Goal: Task Accomplishment & Management: Manage account settings

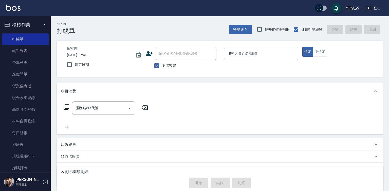
click at [175, 35] on div "Key In 打帳單 帳單速查 結帳前確認明細 連續打單結帳 掛單 結帳 明細 帳單日期 [DATE] 17:41 鎖定日期 顧客姓名/手機號碼/編號 顧客姓…" at bounding box center [220, 115] width 338 height 199
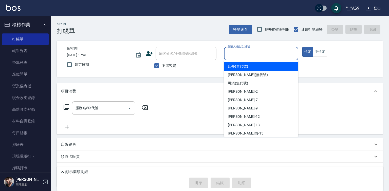
click at [246, 54] on input "服務人員姓名/編號" at bounding box center [261, 53] width 70 height 9
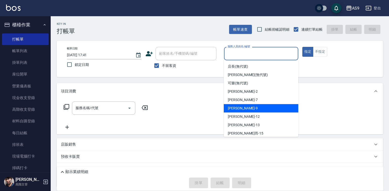
click at [250, 107] on div "[PERSON_NAME] -9" at bounding box center [261, 108] width 74 height 8
type input "[PERSON_NAME]-9"
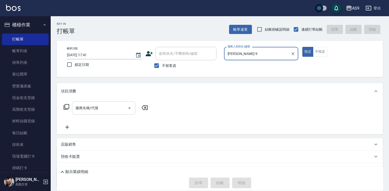
click at [97, 108] on div "服務名稱/代號 服務名稱/代號" at bounding box center [103, 107] width 63 height 13
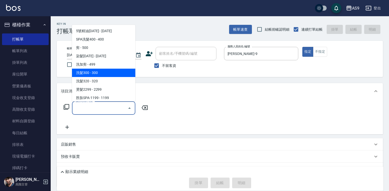
click at [93, 73] on span "洗髮300 - 300" at bounding box center [103, 73] width 63 height 8
type input "洗髮300(洗 髮300)"
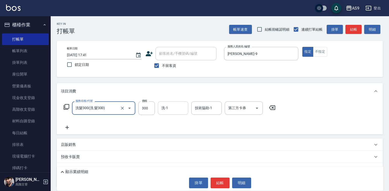
click at [179, 106] on input "洗-1" at bounding box center [173, 108] width 26 height 9
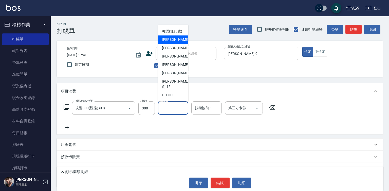
scroll to position [32, 0]
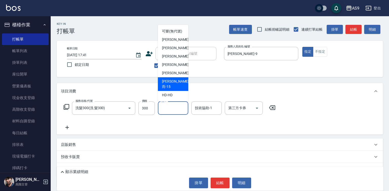
click at [179, 88] on div "遲婷而 -15" at bounding box center [173, 84] width 30 height 14
type input "遲婷而-15"
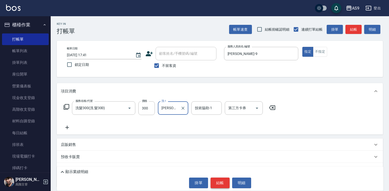
click at [224, 182] on button "結帳" at bounding box center [220, 183] width 19 height 11
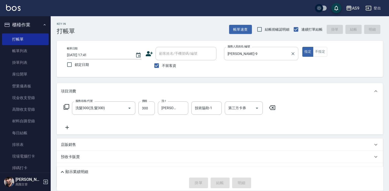
click at [245, 54] on input "葉美鈴-9" at bounding box center [257, 53] width 62 height 9
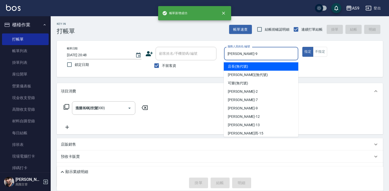
type input "2025/08/22 20:48"
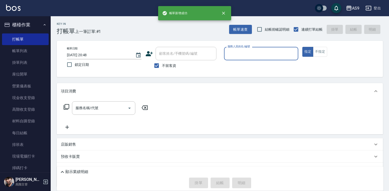
click at [244, 50] on input "服務人員姓名/編號" at bounding box center [261, 53] width 70 height 9
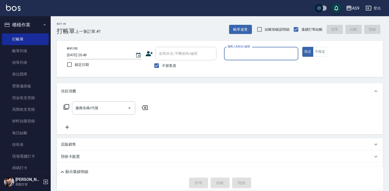
click at [244, 53] on input "服務人員姓名/編號" at bounding box center [261, 53] width 70 height 9
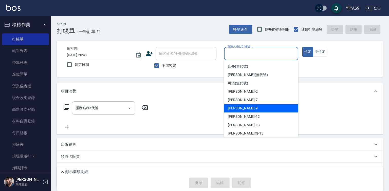
drag, startPoint x: 249, startPoint y: 110, endPoint x: 239, endPoint y: 106, distance: 11.0
click at [249, 109] on div "葉美鈴 -9" at bounding box center [261, 108] width 74 height 8
type input "葉美鈴-9"
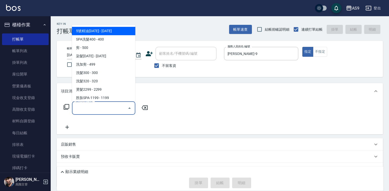
click at [111, 109] on input "服務名稱/代號" at bounding box center [99, 108] width 51 height 9
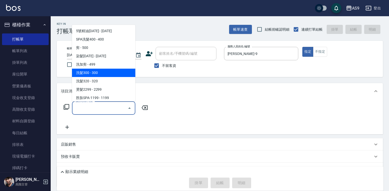
click at [105, 75] on span "洗髮300 - 300" at bounding box center [103, 73] width 63 height 8
type input "洗髮300(洗 髮300)"
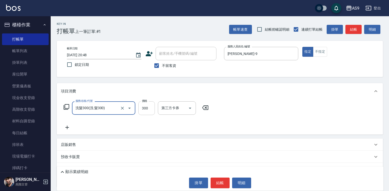
click at [143, 106] on input "300" at bounding box center [146, 108] width 16 height 14
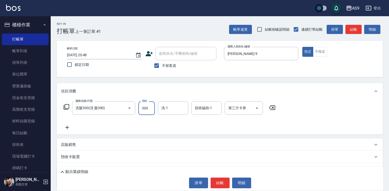
click at [143, 106] on input "300" at bounding box center [146, 108] width 16 height 14
click at [145, 107] on input "290300" at bounding box center [146, 108] width 16 height 14
click at [145, 108] on input "290300" at bounding box center [146, 108] width 16 height 14
type input "290"
click at [164, 109] on input "洗-1" at bounding box center [173, 108] width 26 height 9
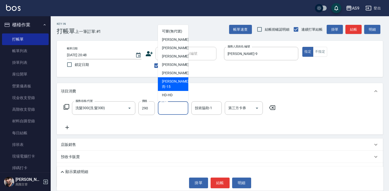
click at [175, 88] on span "遲婷而 -15" at bounding box center [175, 84] width 27 height 11
type input "遲婷而-15"
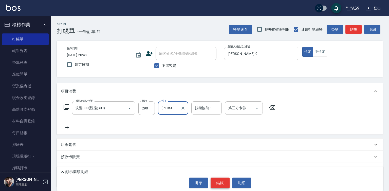
click at [221, 180] on button "結帳" at bounding box center [220, 183] width 19 height 11
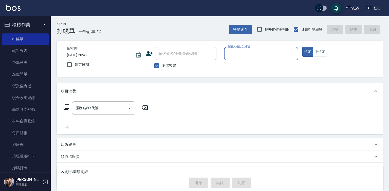
click at [242, 53] on input "服務人員姓名/編號" at bounding box center [261, 53] width 70 height 9
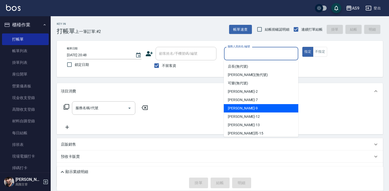
click at [241, 109] on div "葉美鈴 -9" at bounding box center [261, 108] width 74 height 8
type input "葉美鈴-9"
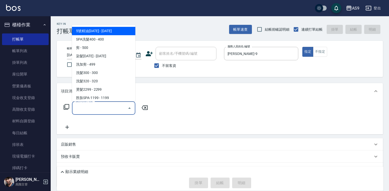
click at [108, 107] on input "服務名稱/代號" at bounding box center [99, 108] width 51 height 9
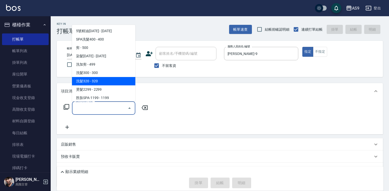
click at [99, 79] on span "洗髮320 - 320" at bounding box center [103, 81] width 63 height 8
type input "洗髮320(洗髮320)"
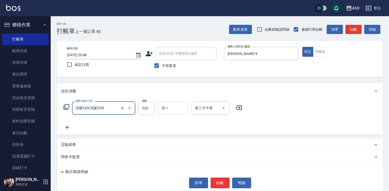
click at [163, 112] on input "洗-1" at bounding box center [173, 108] width 26 height 9
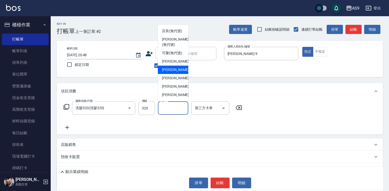
scroll to position [25, 0]
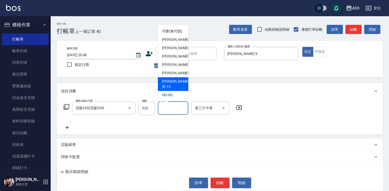
click at [175, 89] on span "遲婷而 -15" at bounding box center [175, 84] width 27 height 11
type input "遲婷而-15"
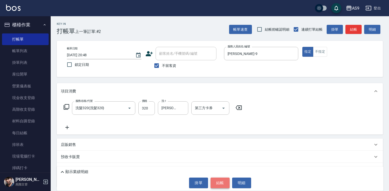
click at [221, 183] on button "結帳" at bounding box center [220, 183] width 19 height 11
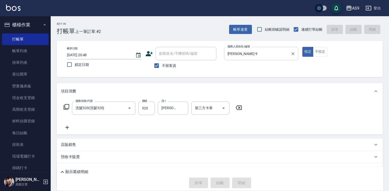
type input "2025/08/22 20:49"
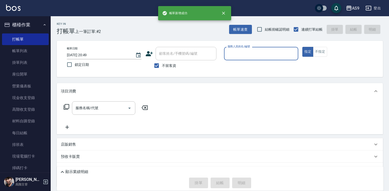
click at [238, 52] on input "服務人員姓名/編號" at bounding box center [261, 53] width 70 height 9
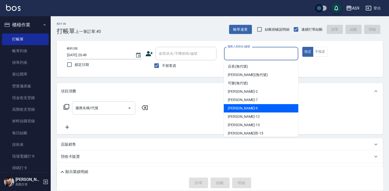
drag, startPoint x: 243, startPoint y: 107, endPoint x: 129, endPoint y: 105, distance: 114.0
click at [243, 108] on div "葉美鈴 -9" at bounding box center [261, 108] width 74 height 8
type input "葉美鈴-9"
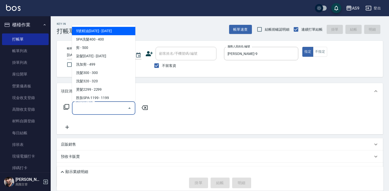
click at [108, 107] on input "服務名稱/代號" at bounding box center [99, 108] width 51 height 9
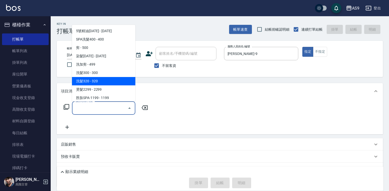
click at [98, 80] on span "洗髮320 - 320" at bounding box center [103, 81] width 63 height 8
type input "洗髮320(洗髮320)"
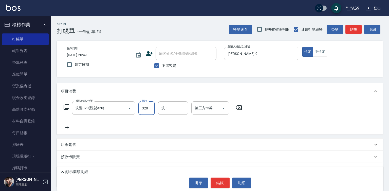
click at [148, 110] on input "320" at bounding box center [146, 108] width 16 height 14
type input "270"
click at [167, 106] on div "洗-1 洗-1" at bounding box center [173, 107] width 30 height 13
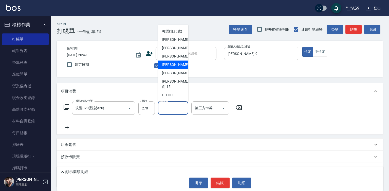
click at [175, 67] on span "戴佳慧 -12" at bounding box center [178, 64] width 32 height 5
type input "戴佳慧-12"
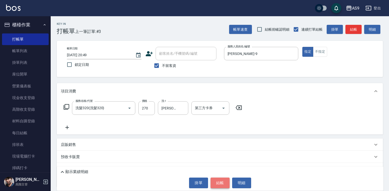
click at [222, 184] on button "結帳" at bounding box center [220, 183] width 19 height 11
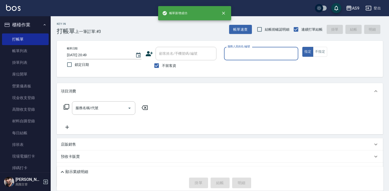
click at [241, 55] on input "服務人員姓名/編號" at bounding box center [261, 53] width 70 height 9
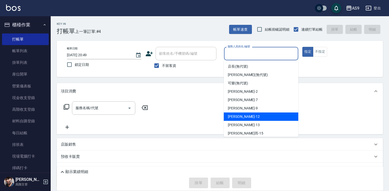
click at [238, 115] on span "戴佳慧 -12" at bounding box center [244, 116] width 32 height 5
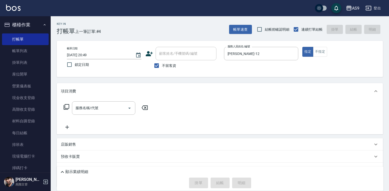
click at [237, 63] on p at bounding box center [261, 62] width 74 height 5
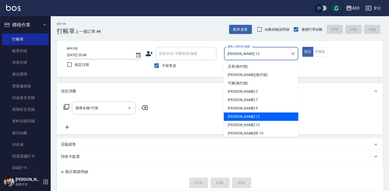
click at [228, 54] on input "戴佳慧-12" at bounding box center [257, 53] width 62 height 9
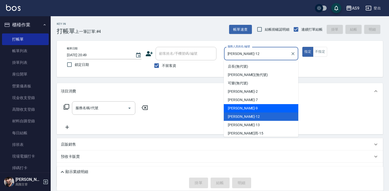
drag, startPoint x: 234, startPoint y: 106, endPoint x: 217, endPoint y: 109, distance: 18.0
click at [234, 107] on span "葉美鈴 -9" at bounding box center [243, 108] width 30 height 5
type input "葉美鈴-9"
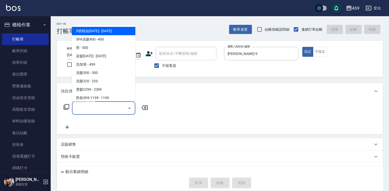
click at [117, 107] on input "服務名稱/代號" at bounding box center [99, 108] width 51 height 9
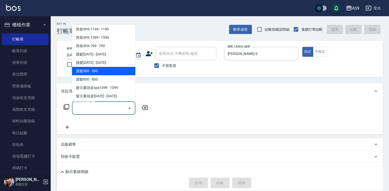
scroll to position [78, 0]
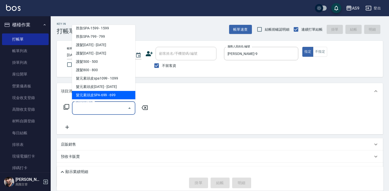
click at [114, 94] on span "髮元素頭皮SPA-699 - 699" at bounding box center [103, 95] width 63 height 8
type input "髮元素頭皮SPA-699(髮元素頭皮SPA-699)"
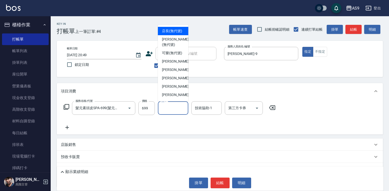
click at [174, 108] on input "洗-1" at bounding box center [173, 108] width 26 height 9
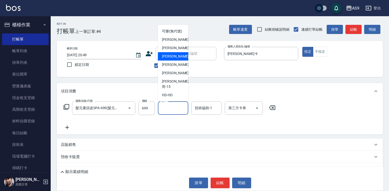
scroll to position [32, 0]
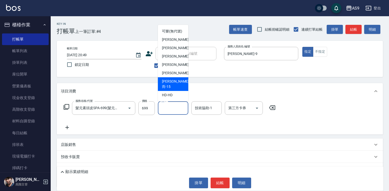
click at [175, 88] on span "遲婷而 -15" at bounding box center [175, 84] width 27 height 11
type input "遲婷而-15"
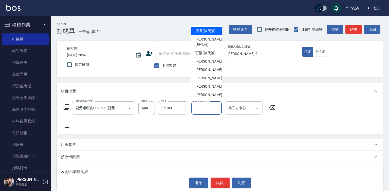
click at [202, 107] on div "技術協助-1 技術協助-1" at bounding box center [206, 107] width 30 height 13
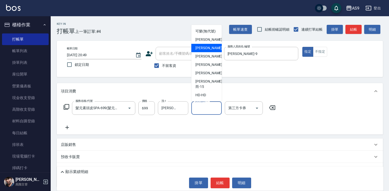
drag, startPoint x: 207, startPoint y: 86, endPoint x: 284, endPoint y: 65, distance: 79.8
click at [208, 86] on span "遲婷而 -15" at bounding box center [208, 84] width 27 height 11
type input "遲婷而-15"
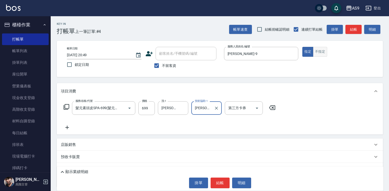
click at [322, 52] on button "不指定" at bounding box center [320, 52] width 14 height 10
click at [221, 179] on button "結帳" at bounding box center [220, 183] width 19 height 11
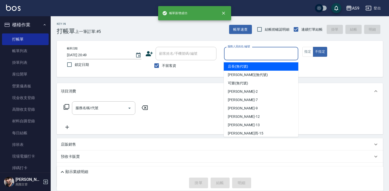
click at [239, 53] on input "服務人員姓名/編號" at bounding box center [261, 53] width 70 height 9
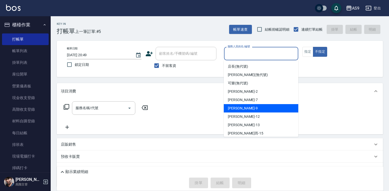
click at [240, 107] on span "葉美鈴 -9" at bounding box center [243, 108] width 30 height 5
type input "葉美鈴-9"
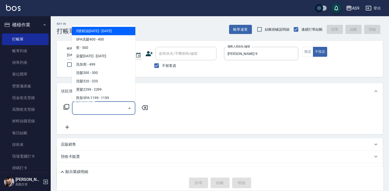
click at [98, 108] on input "服務名稱/代號" at bounding box center [99, 108] width 51 height 9
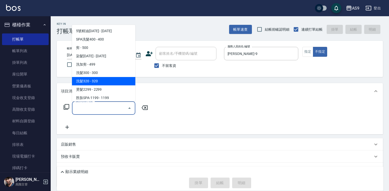
click at [98, 79] on span "洗髮320 - 320" at bounding box center [103, 81] width 63 height 8
type input "洗髮320(洗髮320)"
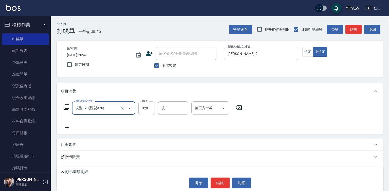
click at [147, 113] on input "320" at bounding box center [146, 108] width 16 height 14
type input "290"
click at [170, 109] on input "洗-1" at bounding box center [173, 108] width 26 height 9
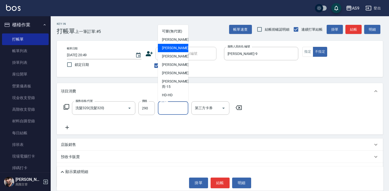
scroll to position [25, 0]
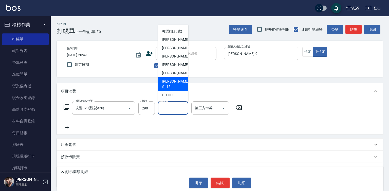
click at [178, 91] on div "遲婷而 -15" at bounding box center [173, 84] width 30 height 14
type input "遲婷而-15"
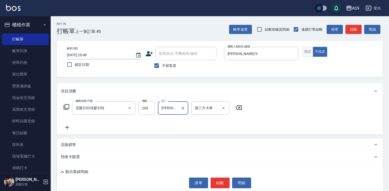
click at [310, 51] on button "指定" at bounding box center [307, 52] width 11 height 10
click at [214, 184] on button "結帳" at bounding box center [220, 183] width 19 height 11
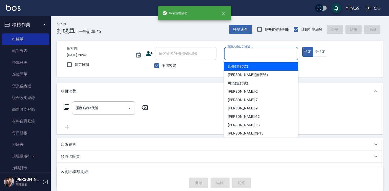
click at [248, 50] on input "服務人員姓名/編號" at bounding box center [261, 53] width 70 height 9
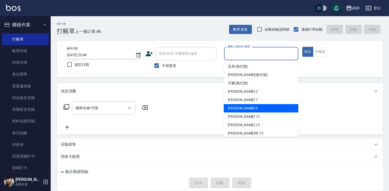
click at [243, 110] on div "葉美鈴 -9" at bounding box center [261, 108] width 74 height 8
type input "葉美鈴-9"
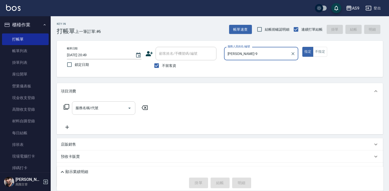
click at [115, 110] on input "服務名稱/代號" at bounding box center [99, 108] width 51 height 9
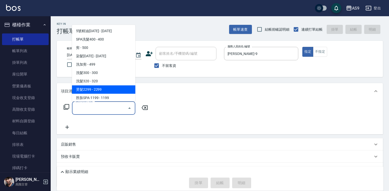
click at [106, 89] on span "燙髮2299 - 2299" at bounding box center [103, 89] width 63 height 8
type input "燙髮2299(燙2299)"
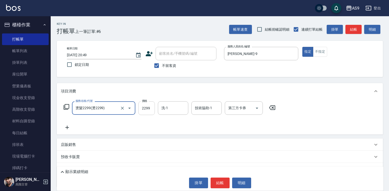
click at [143, 110] on input "2299" at bounding box center [146, 108] width 16 height 14
type input "3000"
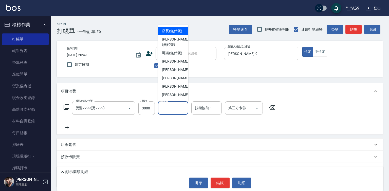
click at [166, 109] on input "洗-1" at bounding box center [173, 108] width 26 height 9
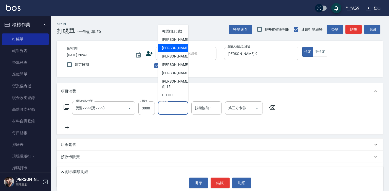
scroll to position [32, 0]
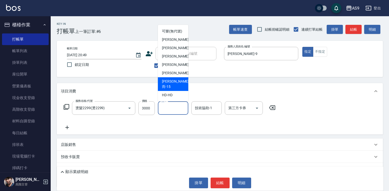
click at [179, 88] on div "遲婷而 -15" at bounding box center [173, 84] width 30 height 14
type input "遲婷而-15"
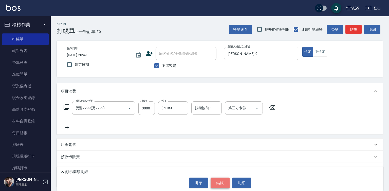
click at [225, 183] on button "結帳" at bounding box center [220, 183] width 19 height 11
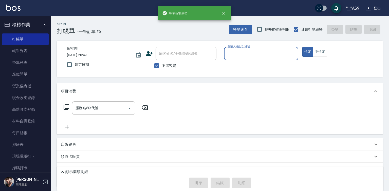
click at [246, 54] on input "服務人員姓名/編號" at bounding box center [261, 53] width 70 height 9
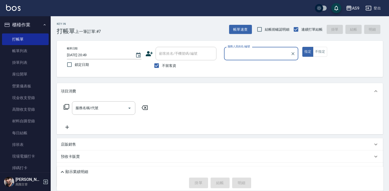
type input "葉美鈴-9"
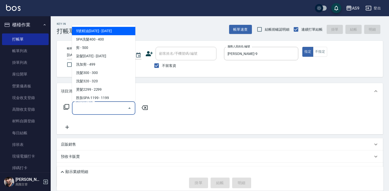
click at [119, 108] on input "服務名稱/代號" at bounding box center [99, 108] width 51 height 9
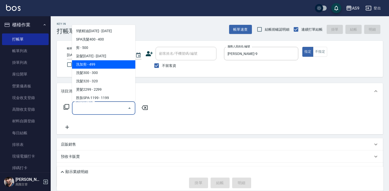
click at [108, 66] on span "洗加剪 - 499" at bounding box center [103, 64] width 63 height 8
type input "洗加剪(洗加剪)"
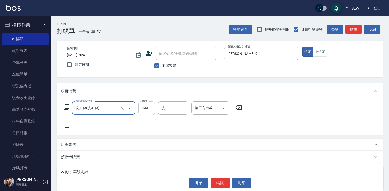
click at [145, 106] on input "499" at bounding box center [146, 108] width 16 height 14
type input "630"
click at [222, 181] on button "結帳" at bounding box center [220, 183] width 19 height 11
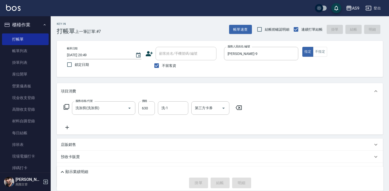
type input "2025/08/22 20:50"
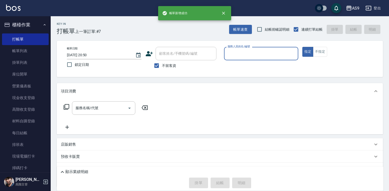
click at [234, 54] on input "服務人員姓名/編號" at bounding box center [261, 53] width 70 height 9
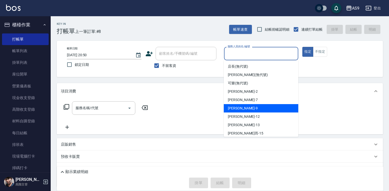
click at [239, 109] on span "葉美鈴 -9" at bounding box center [243, 108] width 30 height 5
type input "葉美鈴-9"
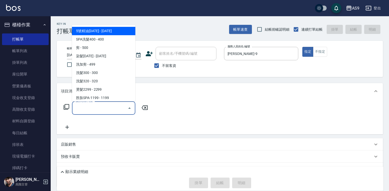
click at [117, 109] on input "服務名稱/代號" at bounding box center [99, 108] width 51 height 9
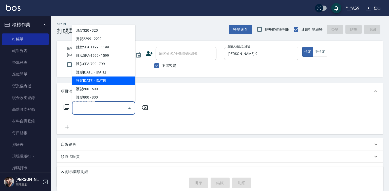
scroll to position [78, 0]
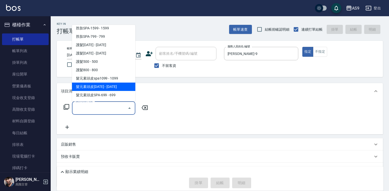
click at [112, 87] on span "髮元素頭皮1399 - 1399" at bounding box center [103, 87] width 63 height 8
type input "髮元素頭皮1399(髮元素頭皮spa1399)"
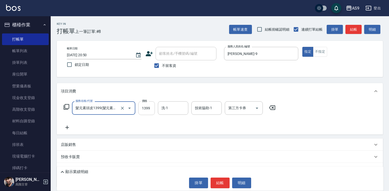
click at [154, 110] on input "1399" at bounding box center [146, 108] width 16 height 14
click at [152, 109] on input "1399" at bounding box center [146, 108] width 16 height 14
click at [160, 104] on div "洗-1" at bounding box center [173, 107] width 30 height 13
type input "1235"
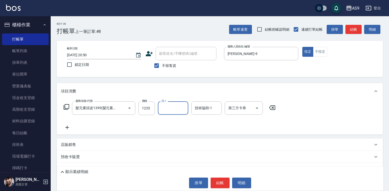
click at [166, 106] on input "洗-1" at bounding box center [173, 108] width 26 height 9
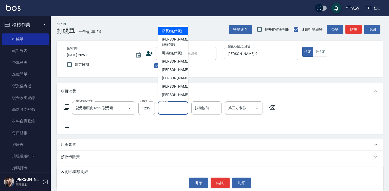
click at [170, 108] on input "洗-1" at bounding box center [173, 108] width 26 height 9
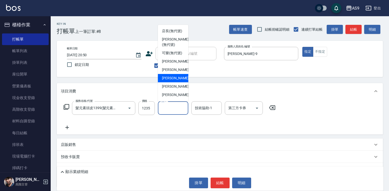
scroll to position [32, 0]
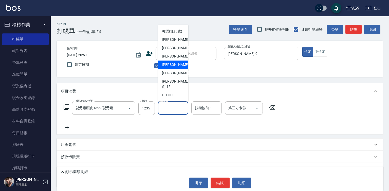
click at [178, 69] on div "戴佳慧 -12" at bounding box center [173, 65] width 30 height 8
type input "戴佳慧-12"
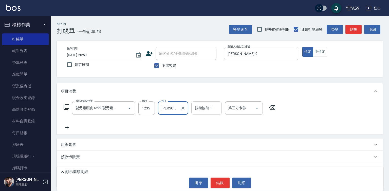
click at [206, 111] on input "技術協助-1" at bounding box center [207, 108] width 26 height 9
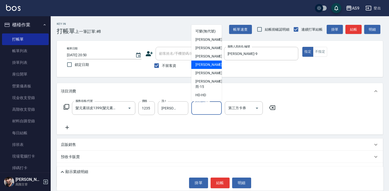
click at [208, 67] on span "戴佳慧 -12" at bounding box center [211, 64] width 32 height 5
type input "戴佳慧-12"
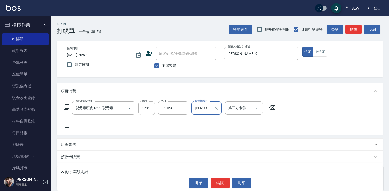
drag, startPoint x: 321, startPoint y: 50, endPoint x: 308, endPoint y: 66, distance: 20.3
click at [321, 51] on button "不指定" at bounding box center [320, 52] width 14 height 10
click at [219, 181] on button "結帳" at bounding box center [220, 183] width 19 height 11
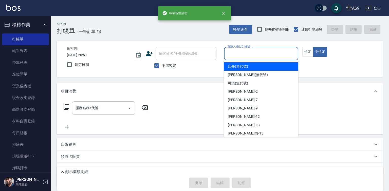
click at [248, 58] on input "服務人員姓名/編號" at bounding box center [261, 53] width 70 height 9
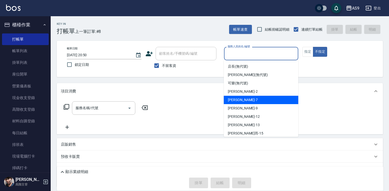
click at [247, 101] on div "Peggy -7" at bounding box center [261, 100] width 74 height 8
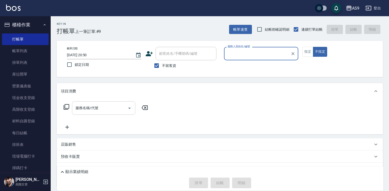
type input "Peggy-7"
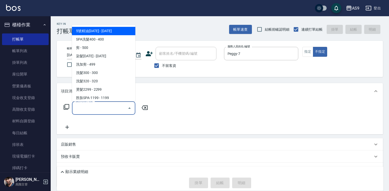
click at [106, 108] on input "服務名稱/代號" at bounding box center [99, 108] width 51 height 9
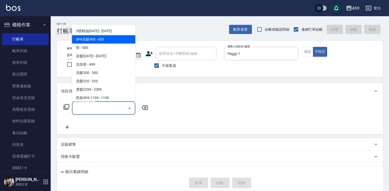
click at [91, 39] on span "SPA洗髮400 - 400" at bounding box center [103, 39] width 63 height 8
type input "SPA洗髮400(SPA洗髮400)"
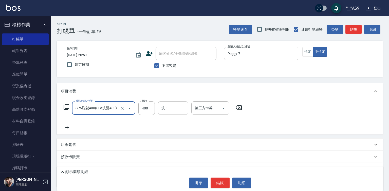
click at [172, 107] on input "洗-1" at bounding box center [173, 108] width 26 height 9
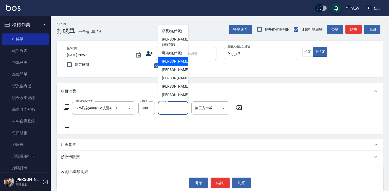
scroll to position [25, 0]
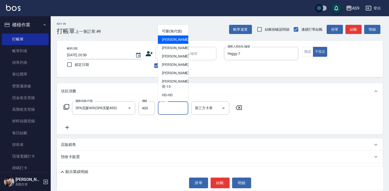
click at [173, 67] on span "戴佳慧 -12" at bounding box center [178, 64] width 32 height 5
type input "戴佳慧-12"
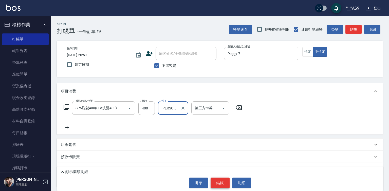
click at [224, 179] on button "結帳" at bounding box center [220, 183] width 19 height 11
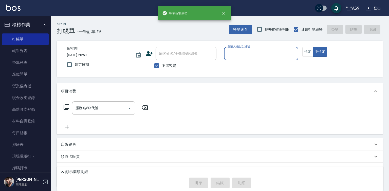
click at [238, 53] on input "服務人員姓名/編號" at bounding box center [261, 53] width 70 height 9
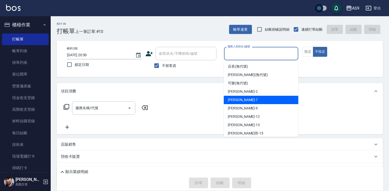
click at [241, 100] on div "Peggy -7" at bounding box center [261, 100] width 74 height 8
type input "Peggy-7"
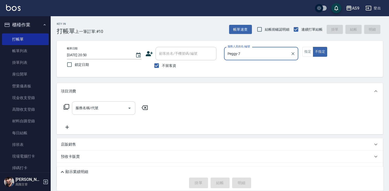
click at [96, 110] on input "服務名稱/代號" at bounding box center [99, 108] width 51 height 9
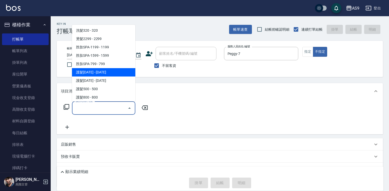
scroll to position [76, 0]
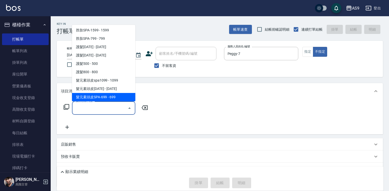
click at [119, 99] on span "髮元素頭皮SPA-699 - 699" at bounding box center [103, 97] width 63 height 8
type input "髮元素頭皮SPA-699(髮元素頭皮SPA-699)"
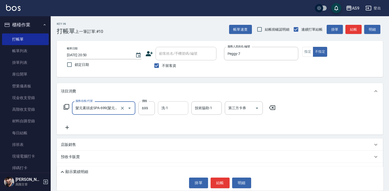
click at [174, 108] on input "洗-1" at bounding box center [173, 108] width 26 height 9
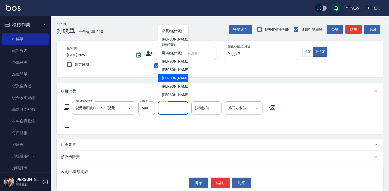
scroll to position [25, 0]
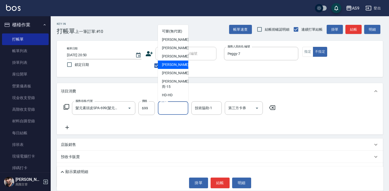
click at [177, 67] on span "戴佳慧 -12" at bounding box center [178, 64] width 32 height 5
type input "戴佳慧-12"
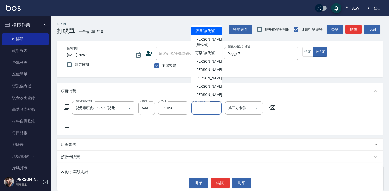
click at [200, 104] on div "技術協助-1 技術協助-1" at bounding box center [206, 107] width 30 height 13
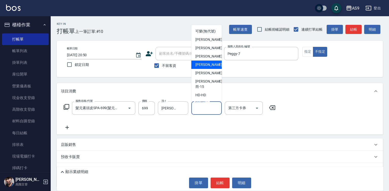
scroll to position [32, 0]
click at [210, 67] on span "戴佳慧 -12" at bounding box center [211, 64] width 32 height 5
type input "戴佳慧-12"
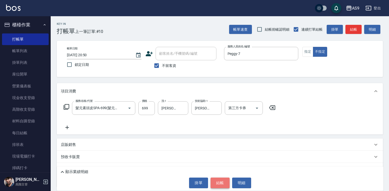
click at [220, 182] on button "結帳" at bounding box center [220, 183] width 19 height 11
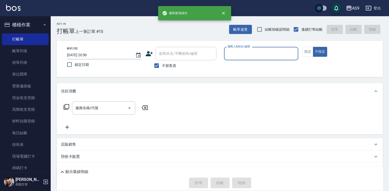
click at [242, 51] on input "服務人員姓名/編號" at bounding box center [261, 53] width 70 height 9
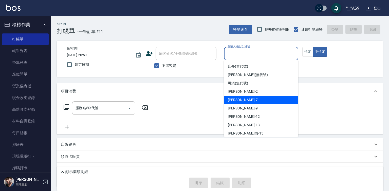
click at [245, 104] on div "Peggy -7" at bounding box center [261, 100] width 74 height 8
type input "Peggy-7"
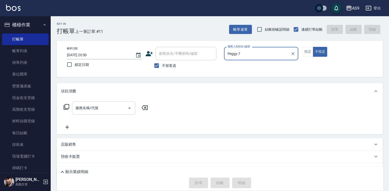
click at [123, 104] on input "服務名稱/代號" at bounding box center [99, 108] width 51 height 9
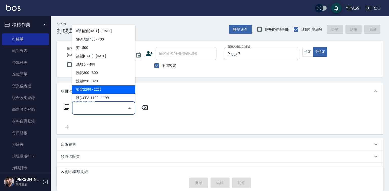
click at [99, 91] on span "燙髮2299 - 2299" at bounding box center [103, 89] width 63 height 8
type input "燙髮2299(燙2299)"
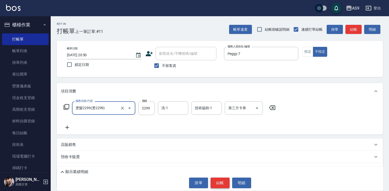
click at [223, 184] on button "結帳" at bounding box center [220, 183] width 19 height 11
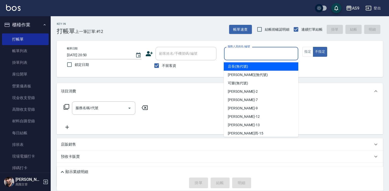
click at [231, 55] on input "服務人員姓名/編號" at bounding box center [261, 53] width 70 height 9
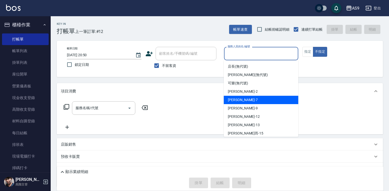
drag, startPoint x: 235, startPoint y: 100, endPoint x: 179, endPoint y: 101, distance: 56.5
click at [235, 101] on span "Peggy -7" at bounding box center [243, 99] width 30 height 5
type input "Peggy-7"
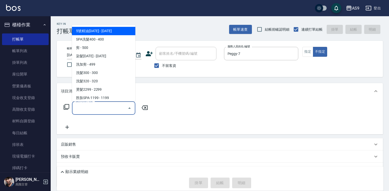
click at [120, 109] on input "服務名稱/代號" at bounding box center [99, 108] width 51 height 9
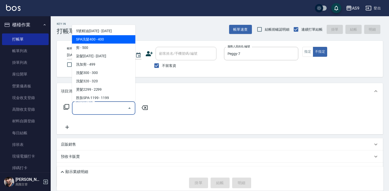
click at [111, 41] on span "SPA洗髮400 - 400" at bounding box center [103, 39] width 63 height 8
type input "SPA洗髮400(SPA洗髮400)"
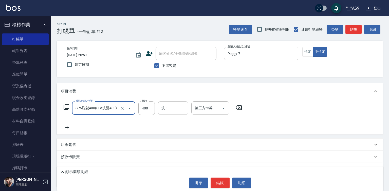
click at [166, 112] on input "洗-1" at bounding box center [173, 108] width 26 height 9
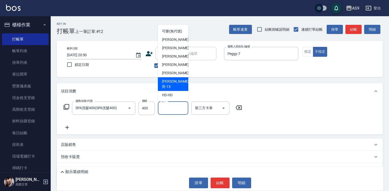
click at [174, 86] on span "遲婷而 -15" at bounding box center [175, 84] width 27 height 11
type input "遲婷而-15"
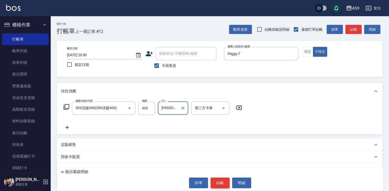
click at [218, 182] on button "結帳" at bounding box center [220, 183] width 19 height 11
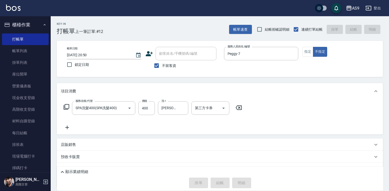
type input "[DATE] 20:51"
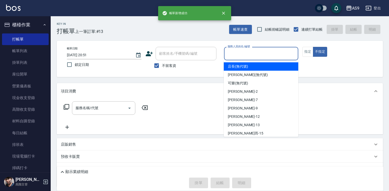
click at [247, 54] on input "服務人員姓名/編號" at bounding box center [261, 53] width 70 height 9
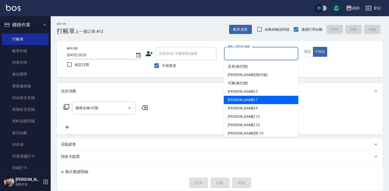
drag, startPoint x: 245, startPoint y: 100, endPoint x: 173, endPoint y: 104, distance: 71.8
click at [244, 100] on div "Peggy -7" at bounding box center [261, 100] width 74 height 8
type input "Peggy-7"
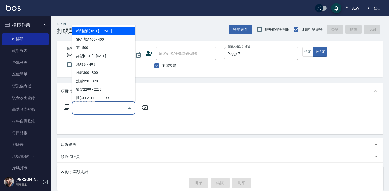
click at [103, 110] on input "服務名稱/代號" at bounding box center [99, 108] width 51 height 9
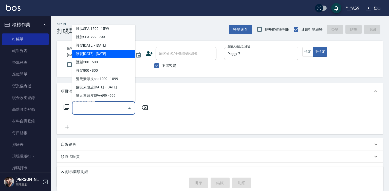
scroll to position [78, 0]
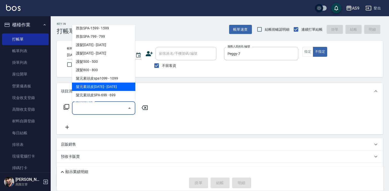
click at [119, 88] on span "髮元素頭皮1399 - 1399" at bounding box center [103, 87] width 63 height 8
type input "髮元素頭皮1399(髮元素頭皮spa1399)"
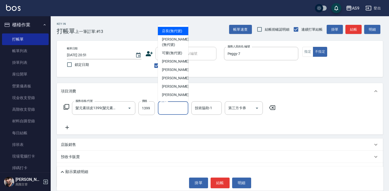
click at [168, 108] on input "洗-1" at bounding box center [173, 108] width 26 height 9
click at [141, 109] on input "1399" at bounding box center [146, 108] width 16 height 14
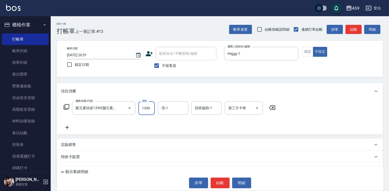
click at [141, 109] on input "1399" at bounding box center [146, 108] width 16 height 14
type input "1419"
click at [217, 183] on button "結帳" at bounding box center [220, 183] width 19 height 11
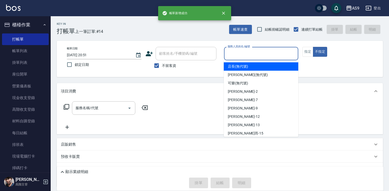
click at [246, 55] on input "服務人員姓名/編號" at bounding box center [261, 53] width 70 height 9
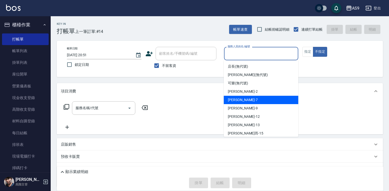
click at [237, 100] on span "Peggy -7" at bounding box center [243, 99] width 30 height 5
type input "Peggy-7"
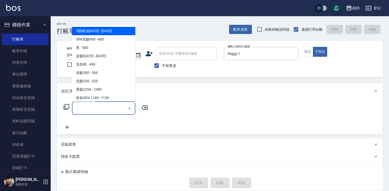
click at [99, 108] on input "服務名稱/代號" at bounding box center [99, 108] width 51 height 9
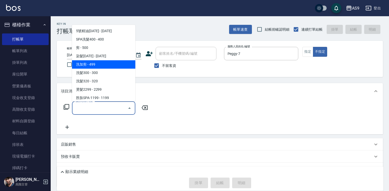
click at [104, 65] on span "洗加剪 - 499" at bounding box center [103, 64] width 63 height 8
type input "洗加剪(洗加剪)"
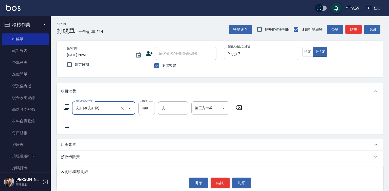
click at [142, 108] on input "499" at bounding box center [146, 108] width 16 height 14
type input "420"
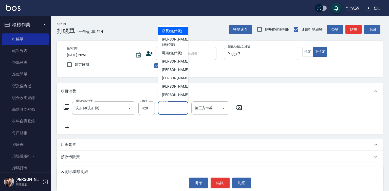
click at [172, 106] on input "洗-1" at bounding box center [173, 108] width 26 height 9
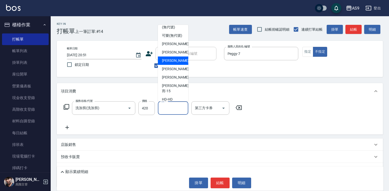
scroll to position [25, 0]
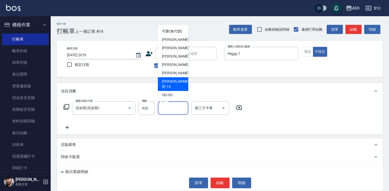
drag, startPoint x: 170, startPoint y: 91, endPoint x: 183, endPoint y: 116, distance: 27.8
click at [170, 89] on span "遲婷而 -15" at bounding box center [175, 84] width 27 height 11
type input "遲婷而-15"
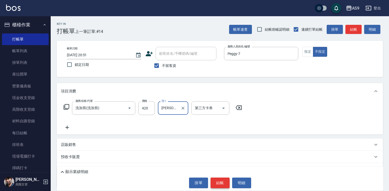
click at [214, 181] on button "結帳" at bounding box center [220, 183] width 19 height 11
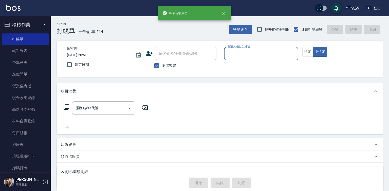
click at [245, 51] on input "服務人員姓名/編號" at bounding box center [261, 53] width 70 height 9
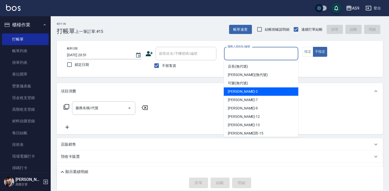
click at [248, 95] on div "Wendy怡蘭 -2" at bounding box center [261, 91] width 74 height 8
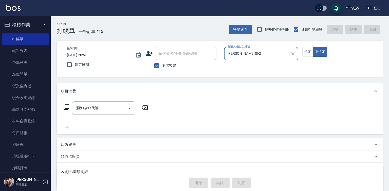
click at [243, 57] on input "Wendy怡蘭-2" at bounding box center [257, 53] width 62 height 9
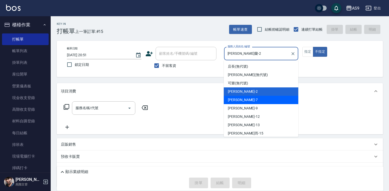
click at [243, 100] on div "Peggy -7" at bounding box center [261, 100] width 74 height 8
type input "Peggy-7"
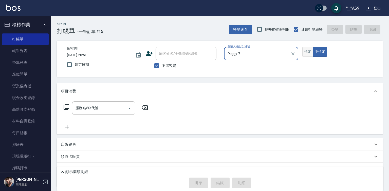
click at [304, 53] on button "指定" at bounding box center [307, 52] width 11 height 10
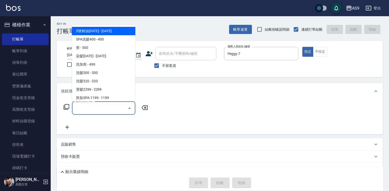
click at [117, 107] on input "服務名稱/代號" at bounding box center [99, 108] width 51 height 9
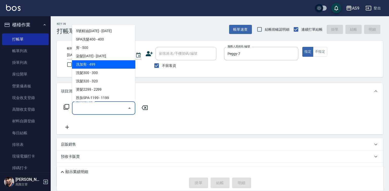
click at [99, 67] on span "洗加剪 - 499" at bounding box center [103, 64] width 63 height 8
type input "洗加剪(洗加剪)"
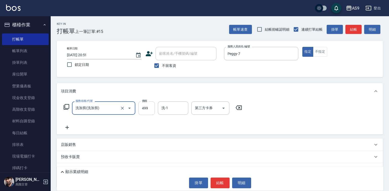
click at [146, 110] on input "499" at bounding box center [146, 108] width 16 height 14
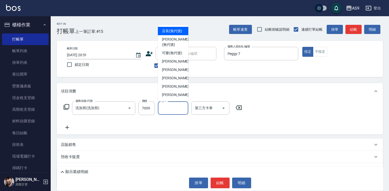
click at [175, 110] on input "洗-1" at bounding box center [173, 108] width 26 height 9
click at [144, 111] on input "7009" at bounding box center [146, 108] width 16 height 14
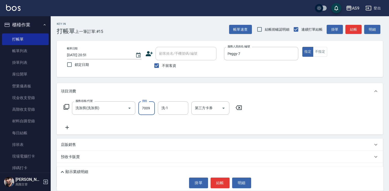
click at [144, 111] on input "7009" at bounding box center [146, 108] width 16 height 14
type input "700"
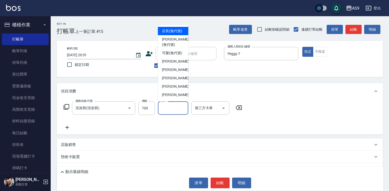
click at [168, 109] on input "洗-1" at bounding box center [173, 108] width 26 height 9
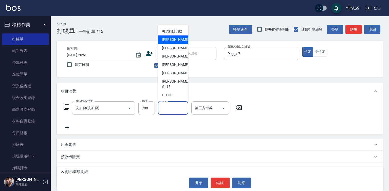
scroll to position [32, 0]
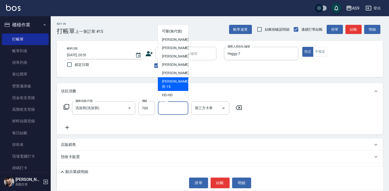
drag, startPoint x: 175, startPoint y: 86, endPoint x: 199, endPoint y: 124, distance: 44.9
click at [175, 87] on span "遲婷而 -15" at bounding box center [175, 84] width 27 height 11
type input "遲婷而-15"
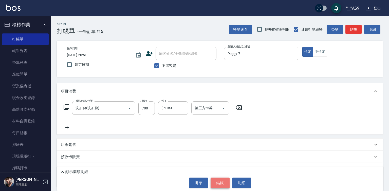
click at [222, 183] on button "結帳" at bounding box center [220, 183] width 19 height 11
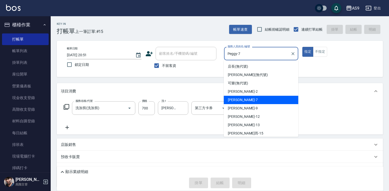
click at [242, 55] on input "Peggy-7" at bounding box center [257, 53] width 62 height 9
click at [246, 101] on div "Peggy -7" at bounding box center [261, 100] width 74 height 8
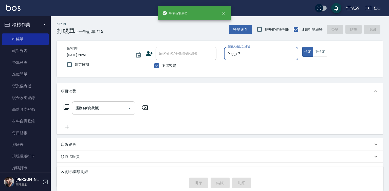
type input "2025/08/22 20:52"
click at [240, 47] on label "服務人員姓名/編號" at bounding box center [239, 47] width 22 height 4
click at [240, 49] on input "服務人員姓名/編號" at bounding box center [261, 53] width 70 height 9
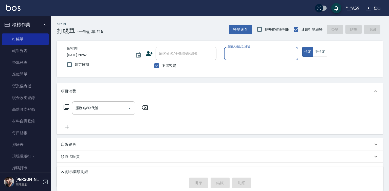
click at [242, 55] on input "服務人員姓名/編號" at bounding box center [261, 53] width 70 height 9
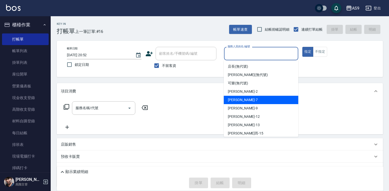
click at [243, 100] on div "Peggy -7" at bounding box center [261, 100] width 74 height 8
type input "Peggy-7"
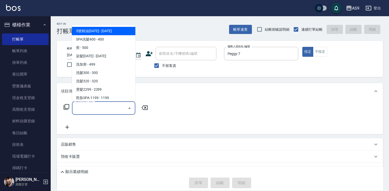
click at [106, 107] on input "服務名稱/代號" at bounding box center [99, 108] width 51 height 9
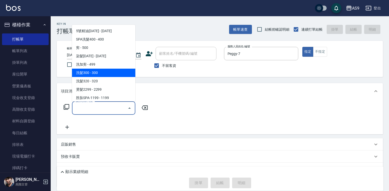
click at [103, 74] on span "洗髮300 - 300" at bounding box center [103, 73] width 63 height 8
type input "洗髮300(洗 髮300)"
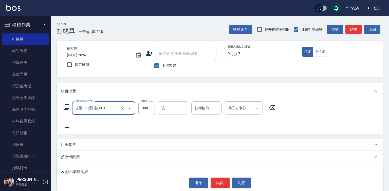
click at [162, 110] on input "洗-1" at bounding box center [173, 108] width 26 height 9
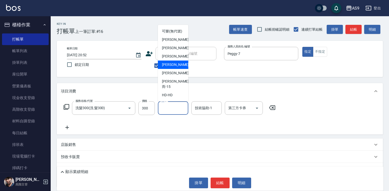
click at [176, 67] on div "戴佳慧 -12" at bounding box center [173, 65] width 30 height 8
type input "戴佳慧-12"
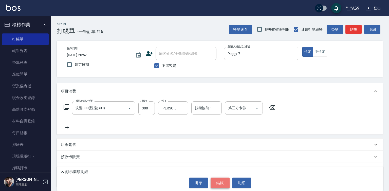
click at [221, 182] on button "結帳" at bounding box center [220, 183] width 19 height 11
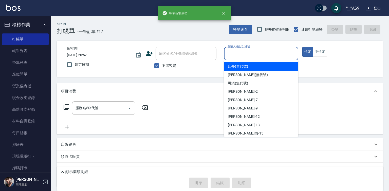
click at [238, 54] on input "服務人員姓名/編號" at bounding box center [261, 53] width 70 height 9
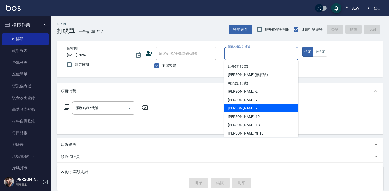
click at [246, 107] on div "葉美鈴 -9" at bounding box center [261, 108] width 74 height 8
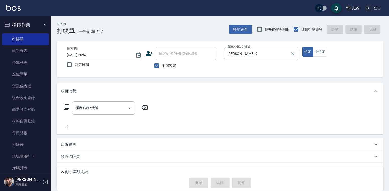
drag, startPoint x: 230, startPoint y: 44, endPoint x: 232, endPoint y: 58, distance: 13.4
click at [231, 47] on div "帳單日期 2025/08/22 20:52 鎖定日期 顧客姓名/手機號碼/編號 顧客姓名/手機號碼/編號 不留客資 服務人員姓名/編號 葉美鈴-9 服務人員姓…" at bounding box center [220, 59] width 326 height 36
click at [233, 58] on div "葉美鈴-9 服務人員姓名/編號" at bounding box center [261, 53] width 74 height 13
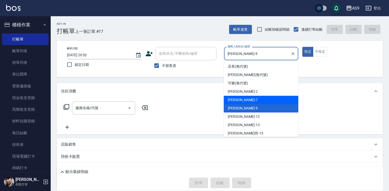
click at [239, 99] on span "Peggy -7" at bounding box center [243, 99] width 30 height 5
type input "Peggy-7"
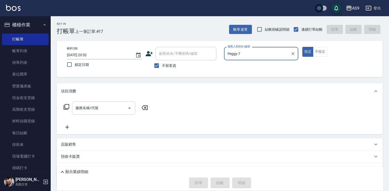
click at [97, 109] on input "服務名稱/代號" at bounding box center [99, 108] width 51 height 9
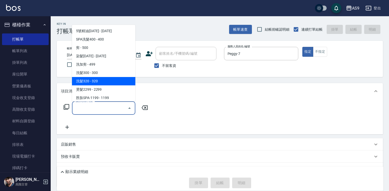
click at [102, 80] on span "洗髮320 - 320" at bounding box center [103, 81] width 63 height 8
type input "洗髮320(洗髮320)"
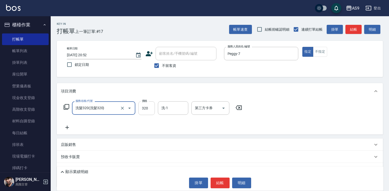
click at [145, 111] on input "320" at bounding box center [146, 108] width 16 height 14
click at [143, 112] on input "2270" at bounding box center [146, 108] width 16 height 14
type input "227"
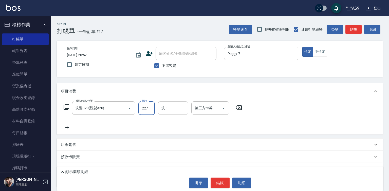
click at [174, 110] on input "洗-1" at bounding box center [173, 108] width 26 height 9
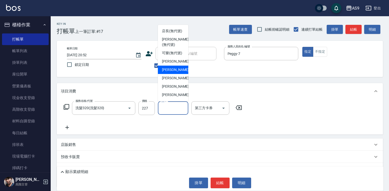
scroll to position [25, 0]
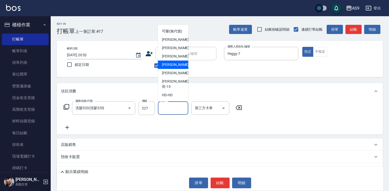
click at [179, 69] on div "戴佳慧 -12" at bounding box center [173, 65] width 30 height 8
type input "戴佳慧-12"
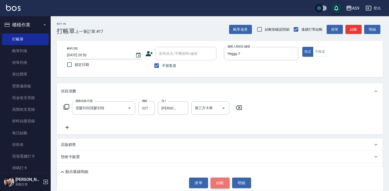
click at [221, 180] on button "結帳" at bounding box center [220, 183] width 19 height 11
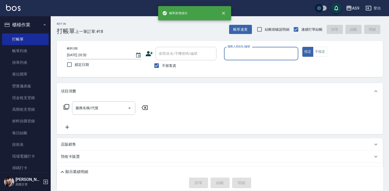
click at [238, 54] on input "服務人員姓名/編號" at bounding box center [261, 53] width 70 height 9
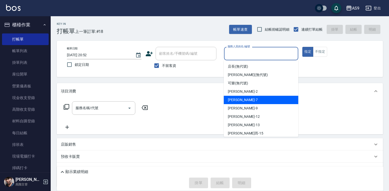
click at [239, 101] on span "Peggy -7" at bounding box center [243, 99] width 30 height 5
type input "Peggy-7"
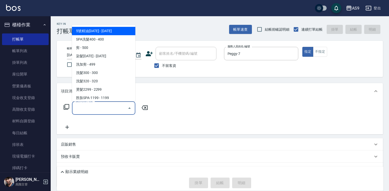
click at [103, 111] on input "服務名稱/代號" at bounding box center [99, 108] width 51 height 9
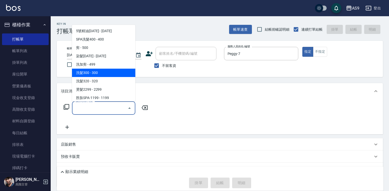
click at [105, 75] on span "洗髮300 - 300" at bounding box center [103, 73] width 63 height 8
type input "洗髮300(洗 髮300)"
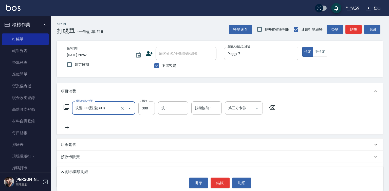
click at [144, 108] on input "300" at bounding box center [146, 108] width 16 height 14
click at [146, 107] on input "22700" at bounding box center [146, 108] width 16 height 14
type input "227"
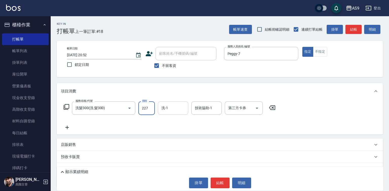
click at [170, 110] on input "洗-1" at bounding box center [173, 108] width 26 height 9
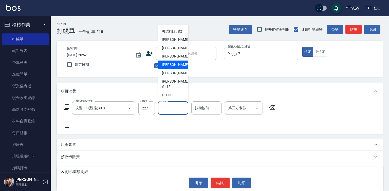
click at [173, 67] on span "戴佳慧 -12" at bounding box center [178, 64] width 32 height 5
type input "戴佳慧-12"
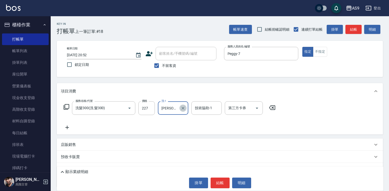
click at [181, 108] on icon "Clear" at bounding box center [182, 108] width 5 height 5
click at [178, 111] on input "洗-1" at bounding box center [173, 108] width 26 height 9
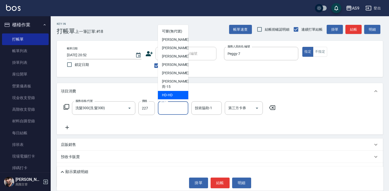
scroll to position [32, 0]
click at [176, 88] on span "遲婷而 -15" at bounding box center [175, 84] width 27 height 11
type input "遲婷而-15"
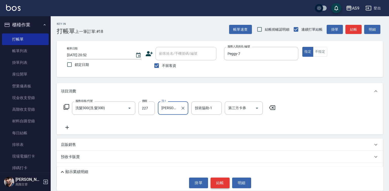
click at [217, 181] on button "結帳" at bounding box center [220, 183] width 19 height 11
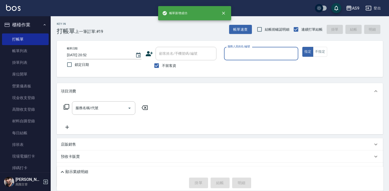
drag, startPoint x: 250, startPoint y: 47, endPoint x: 250, endPoint y: 56, distance: 8.6
click at [250, 48] on label "服務人員姓名/編號" at bounding box center [239, 47] width 22 height 4
click at [250, 49] on input "服務人員姓名/編號" at bounding box center [261, 53] width 70 height 9
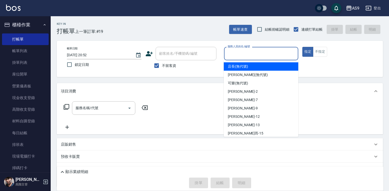
click at [246, 57] on input "服務人員姓名/編號" at bounding box center [261, 53] width 70 height 9
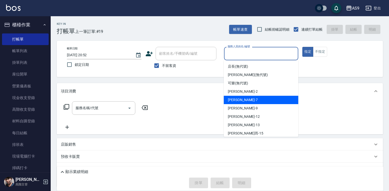
click at [250, 101] on div "Peggy -7" at bounding box center [261, 100] width 74 height 8
type input "Peggy-7"
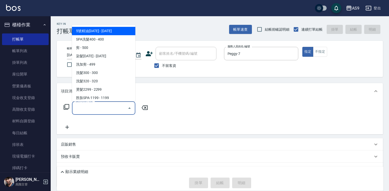
click at [98, 109] on input "服務名稱/代號" at bounding box center [99, 108] width 51 height 9
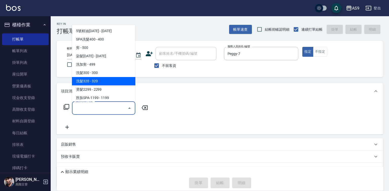
click at [95, 84] on span "洗髮320 - 320" at bounding box center [103, 81] width 63 height 8
type input "洗髮320(洗髮320)"
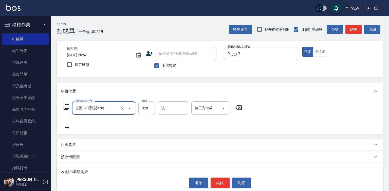
click at [148, 110] on input "320" at bounding box center [146, 108] width 16 height 14
type input "272"
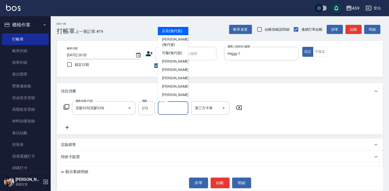
click at [174, 107] on input "洗-1" at bounding box center [173, 108] width 26 height 9
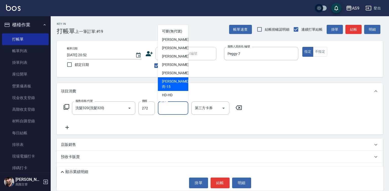
click at [177, 86] on span "遲婷而 -15" at bounding box center [175, 84] width 27 height 11
type input "遲婷而-15"
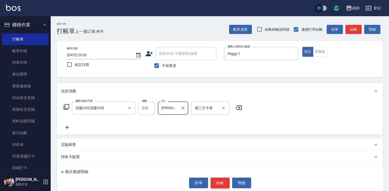
click at [217, 186] on button "結帳" at bounding box center [220, 183] width 19 height 11
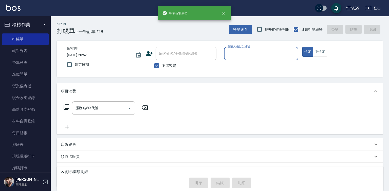
click at [243, 54] on input "服務人員姓名/編號" at bounding box center [261, 53] width 70 height 9
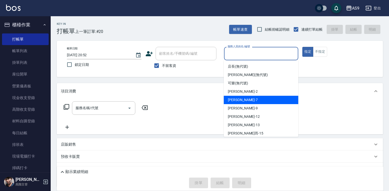
click at [237, 99] on span "Peggy -7" at bounding box center [243, 99] width 30 height 5
type input "Peggy-7"
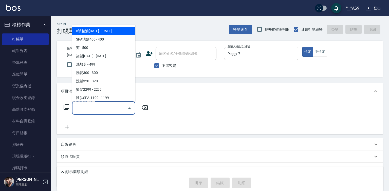
click at [112, 107] on input "服務名稱/代號" at bounding box center [99, 108] width 51 height 9
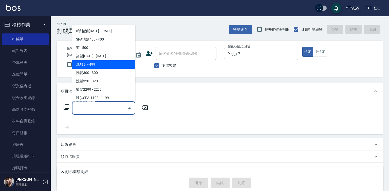
click at [99, 62] on span "洗加剪 - 499" at bounding box center [103, 64] width 63 height 8
type input "洗加剪(洗加剪)"
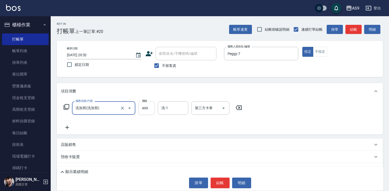
click at [149, 108] on input "499" at bounding box center [146, 108] width 16 height 14
type input "700"
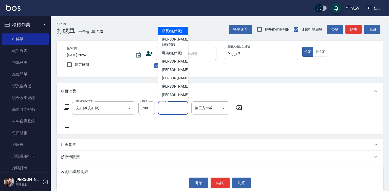
click at [167, 108] on input "洗-1" at bounding box center [173, 108] width 26 height 9
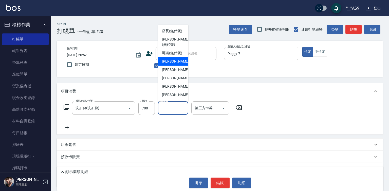
scroll to position [25, 0]
click at [172, 59] on span "葉美鈴 -9" at bounding box center [177, 56] width 30 height 5
type input "葉美鈴-9"
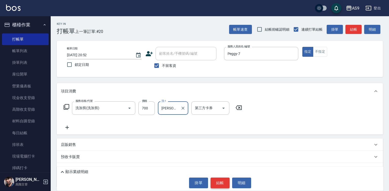
click at [222, 180] on button "結帳" at bounding box center [220, 183] width 19 height 11
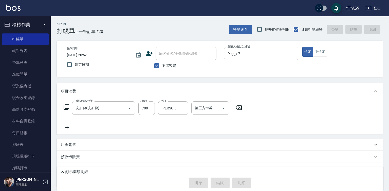
type input "2025/08/22 20:53"
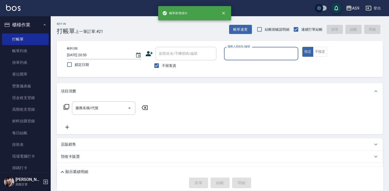
click at [228, 60] on div "服務人員姓名/編號" at bounding box center [261, 53] width 74 height 13
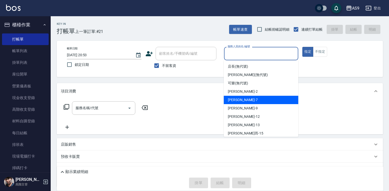
click at [241, 99] on div "Peggy -7" at bounding box center [261, 100] width 74 height 8
type input "Peggy-7"
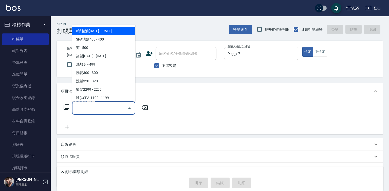
click at [123, 108] on input "服務名稱/代號" at bounding box center [99, 108] width 51 height 9
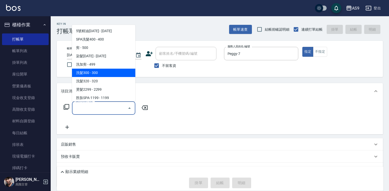
click at [112, 73] on span "洗髮300 - 300" at bounding box center [103, 73] width 63 height 8
type input "洗髮300(洗 髮300)"
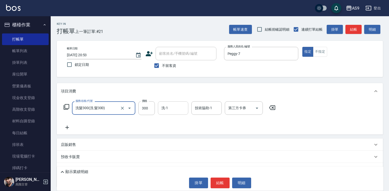
click at [181, 107] on input "洗-1" at bounding box center [173, 108] width 26 height 9
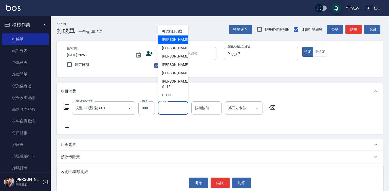
scroll to position [32, 0]
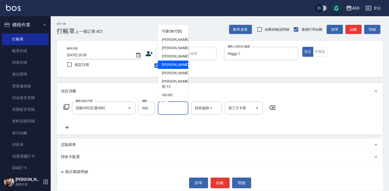
click at [174, 67] on span "戴佳慧 -12" at bounding box center [178, 64] width 32 height 5
type input "戴佳慧-12"
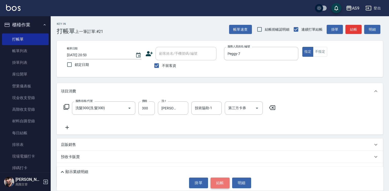
click at [218, 179] on button "結帳" at bounding box center [220, 183] width 19 height 11
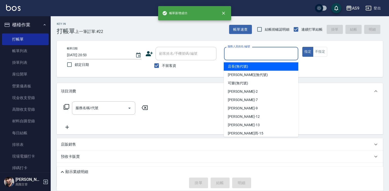
click at [233, 55] on input "服務人員姓名/編號" at bounding box center [261, 53] width 70 height 9
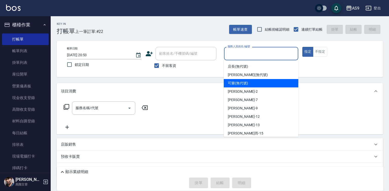
drag, startPoint x: 238, startPoint y: 82, endPoint x: 214, endPoint y: 86, distance: 24.1
click at [238, 82] on span "可樂 (無代號)" at bounding box center [238, 83] width 20 height 5
type input "可樂(無代號)"
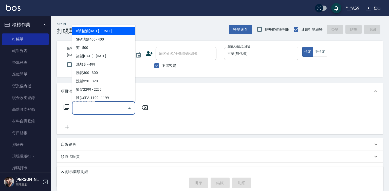
click at [121, 108] on input "服務名稱/代號" at bounding box center [99, 108] width 51 height 9
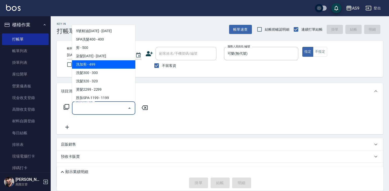
click at [107, 68] on span "洗加剪 - 499" at bounding box center [103, 64] width 63 height 8
type input "洗加剪(洗加剪)"
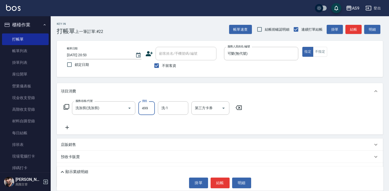
click at [147, 109] on input "499" at bounding box center [146, 108] width 16 height 14
type input "700"
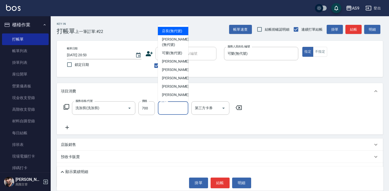
drag, startPoint x: 169, startPoint y: 106, endPoint x: 171, endPoint y: 103, distance: 3.8
click at [169, 107] on input "洗-1" at bounding box center [173, 108] width 26 height 9
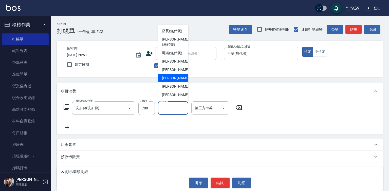
scroll to position [25, 0]
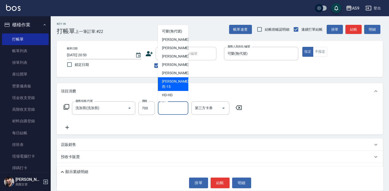
click at [173, 89] on span "遲婷而 -15" at bounding box center [175, 84] width 27 height 11
type input "遲婷而-15"
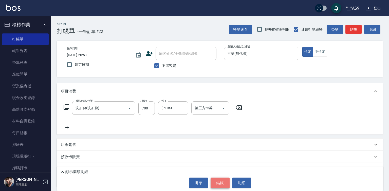
click at [214, 181] on button "結帳" at bounding box center [220, 183] width 19 height 11
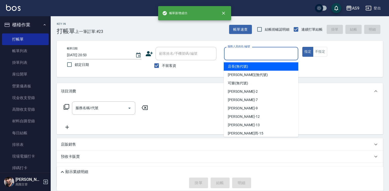
click at [227, 53] on input "服務人員姓名/編號" at bounding box center [261, 53] width 70 height 9
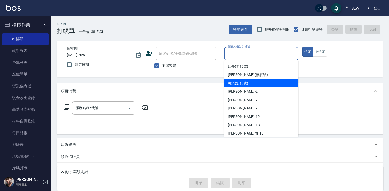
click at [237, 84] on span "可樂 (無代號)" at bounding box center [238, 83] width 20 height 5
type input "可樂(無代號)"
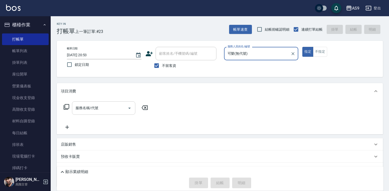
click at [124, 106] on input "服務名稱/代號" at bounding box center [99, 108] width 51 height 9
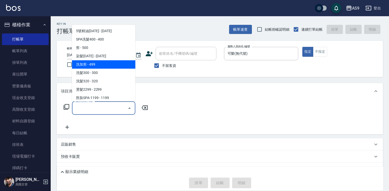
click at [104, 65] on span "洗加剪 - 499" at bounding box center [103, 64] width 63 height 8
type input "洗加剪(洗加剪)"
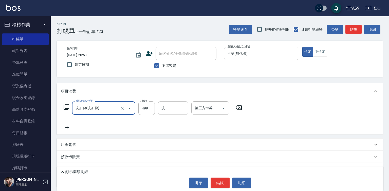
click at [166, 107] on div "洗-1 洗-1" at bounding box center [173, 107] width 30 height 13
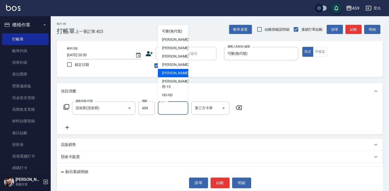
scroll to position [32, 0]
click at [177, 86] on span "遲婷而 -15" at bounding box center [175, 84] width 27 height 11
type input "遲婷而-15"
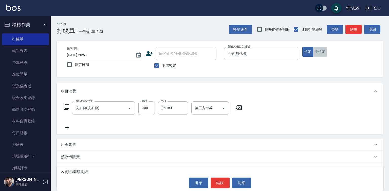
click at [320, 57] on button "不指定" at bounding box center [320, 52] width 14 height 10
click at [216, 184] on button "結帳" at bounding box center [220, 183] width 19 height 11
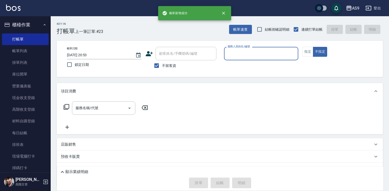
click at [240, 58] on div "服務人員姓名/編號" at bounding box center [261, 53] width 74 height 13
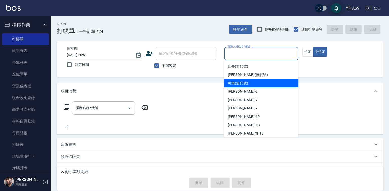
click at [242, 83] on span "可樂 (無代號)" at bounding box center [238, 83] width 20 height 5
type input "可樂(無代號)"
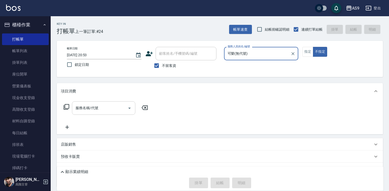
click at [116, 110] on input "服務名稱/代號" at bounding box center [99, 108] width 51 height 9
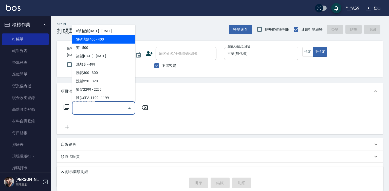
click at [101, 40] on span "SPA洗髮400 - 400" at bounding box center [103, 39] width 63 height 8
type input "SPA洗髮400(SPA洗髮400)"
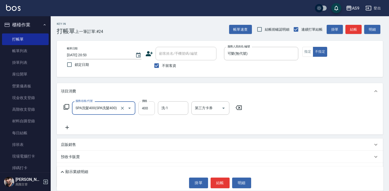
click at [146, 106] on input "400" at bounding box center [146, 108] width 16 height 14
click at [146, 107] on input "3180" at bounding box center [146, 108] width 16 height 14
type input "318"
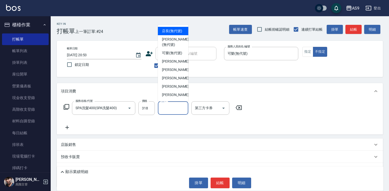
click at [175, 109] on input "洗-1" at bounding box center [173, 108] width 26 height 9
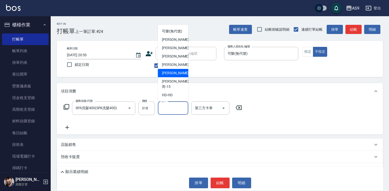
scroll to position [25, 0]
click at [177, 69] on div "戴佳慧 -12" at bounding box center [173, 65] width 30 height 8
type input "戴佳慧-12"
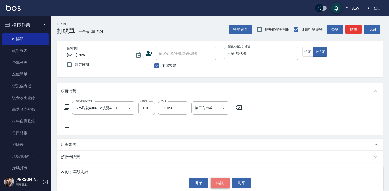
click at [223, 182] on button "結帳" at bounding box center [220, 183] width 19 height 11
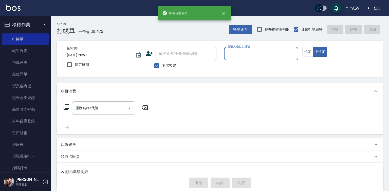
click at [253, 59] on div "服務人員姓名/編號" at bounding box center [261, 53] width 74 height 13
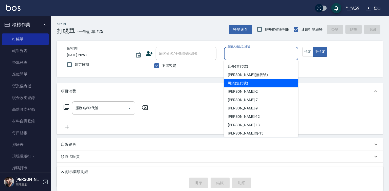
drag, startPoint x: 245, startPoint y: 82, endPoint x: 155, endPoint y: 91, distance: 90.5
click at [245, 82] on span "可樂 (無代號)" at bounding box center [238, 83] width 20 height 5
type input "可樂(無代號)"
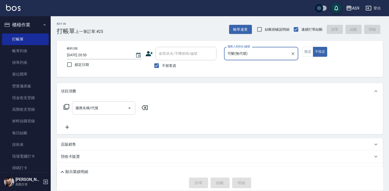
click at [116, 108] on input "服務名稱/代號" at bounding box center [99, 108] width 51 height 9
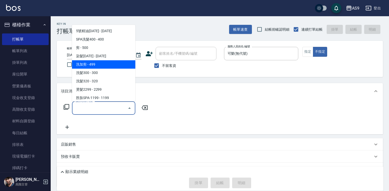
drag, startPoint x: 99, startPoint y: 61, endPoint x: 133, endPoint y: 102, distance: 53.0
click at [99, 62] on span "洗加剪 - 499" at bounding box center [103, 64] width 63 height 8
type input "洗加剪(洗加剪)"
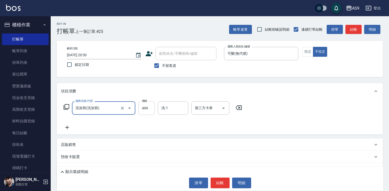
click at [151, 108] on input "499" at bounding box center [146, 108] width 16 height 14
type input "700"
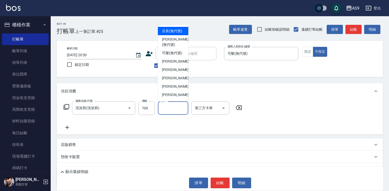
click at [168, 108] on input "洗-1" at bounding box center [173, 108] width 26 height 9
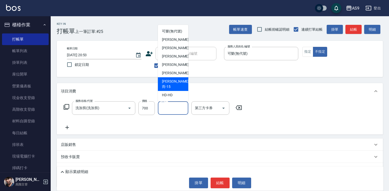
click at [177, 89] on span "遲婷而 -15" at bounding box center [175, 84] width 27 height 11
type input "遲婷而-15"
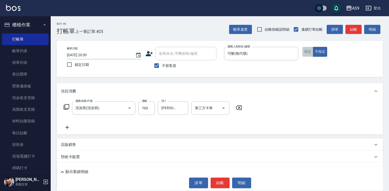
click at [307, 52] on button "指定" at bounding box center [307, 52] width 11 height 10
click at [212, 184] on button "結帳" at bounding box center [220, 183] width 19 height 11
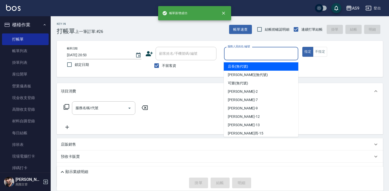
drag, startPoint x: 238, startPoint y: 52, endPoint x: 239, endPoint y: 74, distance: 21.8
click at [238, 53] on input "服務人員姓名/編號" at bounding box center [261, 53] width 70 height 9
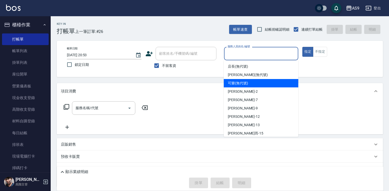
click at [239, 86] on span "可樂 (無代號)" at bounding box center [238, 83] width 20 height 5
type input "可樂(無代號)"
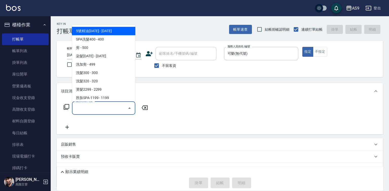
click at [99, 108] on input "服務名稱/代號" at bounding box center [99, 108] width 51 height 9
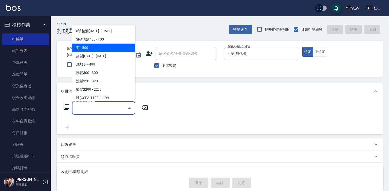
click at [94, 46] on span "剪 - 500" at bounding box center [103, 48] width 63 height 8
type input "剪(剪)"
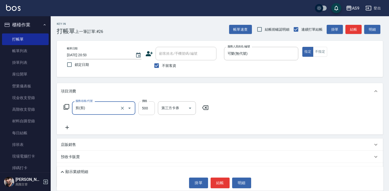
click at [151, 109] on input "500" at bounding box center [146, 108] width 16 height 14
type input "400"
click at [216, 183] on button "結帳" at bounding box center [220, 183] width 19 height 11
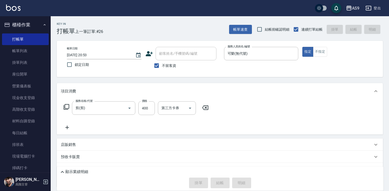
type input "2025/08/22 20:54"
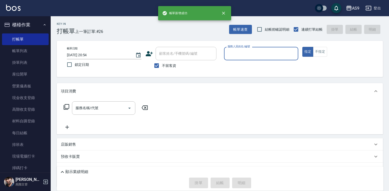
click at [235, 51] on input "服務人員姓名/編號" at bounding box center [261, 53] width 70 height 9
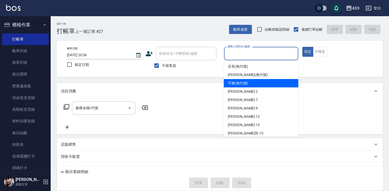
click at [232, 84] on span "可樂 (無代號)" at bounding box center [238, 83] width 20 height 5
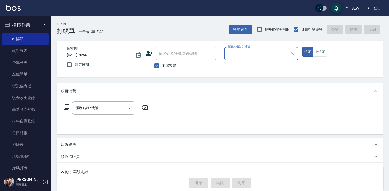
type input "可樂(無代號)"
click at [108, 113] on div "服務名稱/代號" at bounding box center [103, 107] width 63 height 13
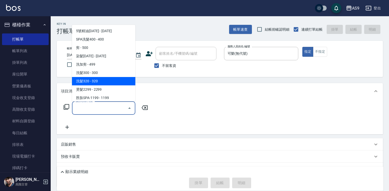
click at [92, 82] on span "洗髮320 - 320" at bounding box center [103, 81] width 63 height 8
type input "洗髮320(洗髮320)"
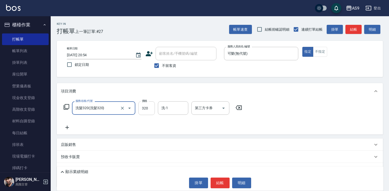
click at [147, 110] on input "320" at bounding box center [146, 108] width 16 height 14
type input "270"
click at [318, 54] on button "不指定" at bounding box center [320, 52] width 14 height 10
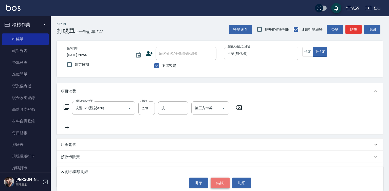
click at [221, 182] on button "結帳" at bounding box center [220, 183] width 19 height 11
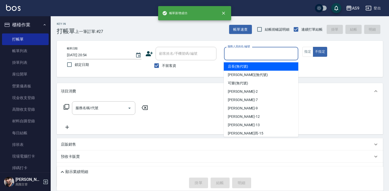
click at [246, 52] on input "服務人員姓名/編號" at bounding box center [261, 53] width 70 height 9
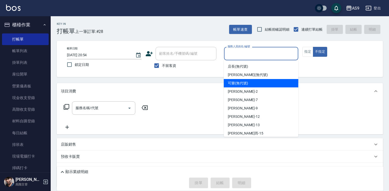
click at [237, 83] on span "可樂 (無代號)" at bounding box center [238, 83] width 20 height 5
type input "可樂(無代號)"
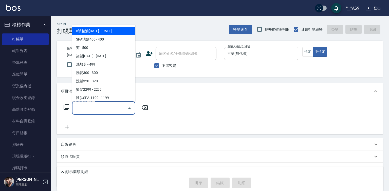
click at [106, 109] on input "服務名稱/代號" at bounding box center [99, 108] width 51 height 9
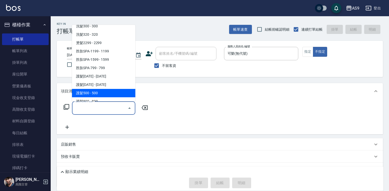
scroll to position [51, 0]
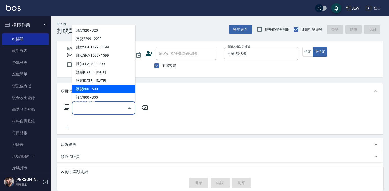
click at [100, 88] on span "護髮500 - 500" at bounding box center [103, 89] width 63 height 8
type input "護髮500(護髮500)"
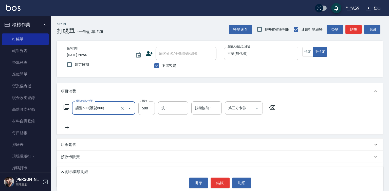
click at [146, 107] on input "500" at bounding box center [146, 108] width 16 height 14
click at [153, 107] on input "505500" at bounding box center [146, 108] width 16 height 14
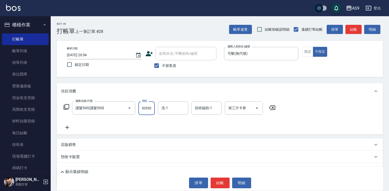
click at [153, 107] on input "505500" at bounding box center [146, 108] width 16 height 14
click at [148, 105] on input "66" at bounding box center [146, 108] width 16 height 14
type input "550"
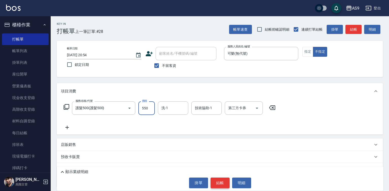
click at [215, 184] on button "結帳" at bounding box center [220, 183] width 19 height 11
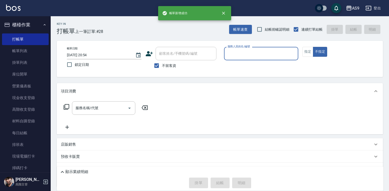
click at [238, 53] on input "服務人員姓名/編號" at bounding box center [261, 53] width 70 height 9
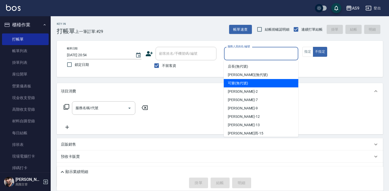
click at [235, 85] on span "可樂 (無代號)" at bounding box center [238, 83] width 20 height 5
type input "可樂(無代號)"
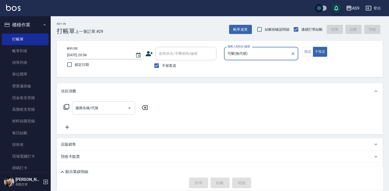
click at [107, 110] on input "服務名稱/代號" at bounding box center [99, 108] width 51 height 9
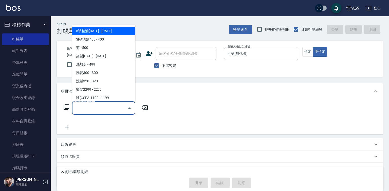
drag, startPoint x: 103, startPoint y: 31, endPoint x: 159, endPoint y: 97, distance: 86.8
click at [103, 31] on span "5號精油1399 - 1399" at bounding box center [103, 31] width 63 height 8
type input "5號精油1399(5號精油1399)"
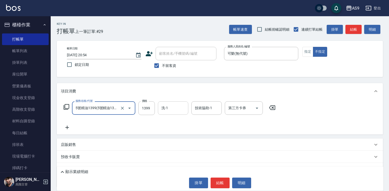
click at [173, 106] on input "洗-1" at bounding box center [173, 108] width 26 height 9
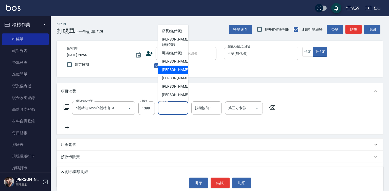
scroll to position [25, 0]
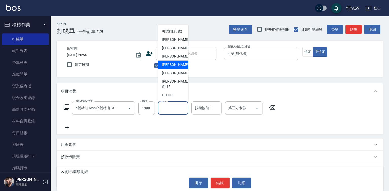
click at [176, 67] on span "戴佳慧 -12" at bounding box center [178, 64] width 32 height 5
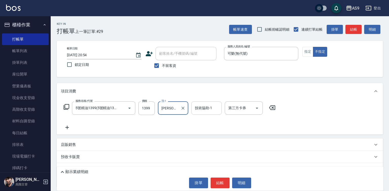
type input "戴佳慧-12"
click at [207, 109] on div "技術協助-1 技術協助-1" at bounding box center [206, 107] width 30 height 13
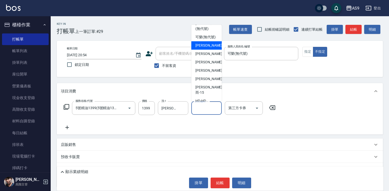
scroll to position [32, 0]
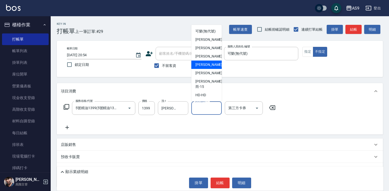
click at [208, 67] on span "戴佳慧 -12" at bounding box center [211, 64] width 32 height 5
type input "戴佳慧-12"
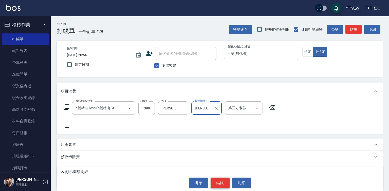
click at [214, 182] on button "結帳" at bounding box center [220, 183] width 19 height 11
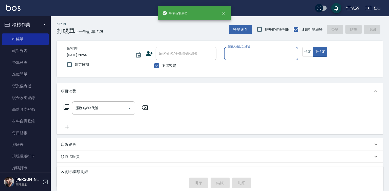
click at [248, 56] on input "服務人員姓名/編號" at bounding box center [261, 53] width 70 height 9
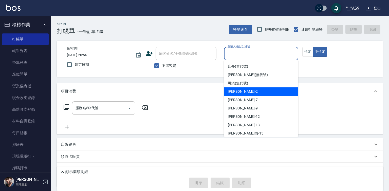
click at [244, 88] on div "Wendy怡蘭 -2" at bounding box center [261, 91] width 74 height 8
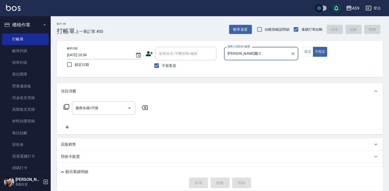
click at [243, 52] on input "Wendy怡蘭-2" at bounding box center [257, 53] width 62 height 9
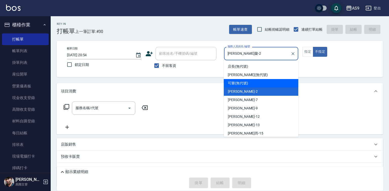
drag, startPoint x: 248, startPoint y: 80, endPoint x: 279, endPoint y: 73, distance: 31.8
click at [248, 80] on div "可樂 (無代號)" at bounding box center [261, 83] width 74 height 8
type input "可樂(無代號)"
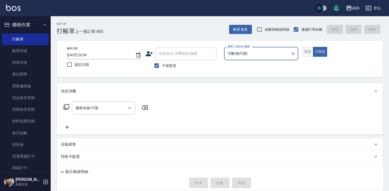
click at [307, 53] on button "指定" at bounding box center [307, 52] width 11 height 10
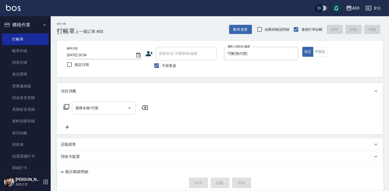
click at [118, 109] on input "服務名稱/代號" at bounding box center [99, 108] width 51 height 9
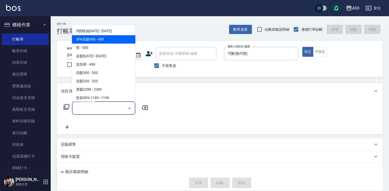
click at [102, 39] on span "SPA洗髮400 - 400" at bounding box center [103, 39] width 63 height 8
type input "SPA洗髮400(SPA洗髮400)"
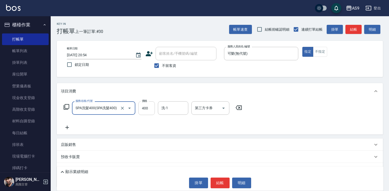
click at [147, 110] on input "400" at bounding box center [146, 108] width 16 height 14
click at [147, 106] on input "3630" at bounding box center [146, 108] width 16 height 14
click at [146, 110] on input "383" at bounding box center [146, 108] width 16 height 14
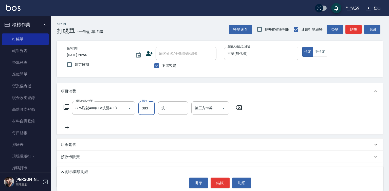
click at [146, 110] on input "383" at bounding box center [146, 108] width 16 height 14
type input "363"
click at [172, 107] on input "洗-1" at bounding box center [173, 108] width 26 height 9
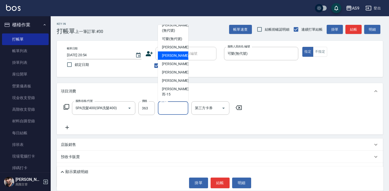
scroll to position [25, 0]
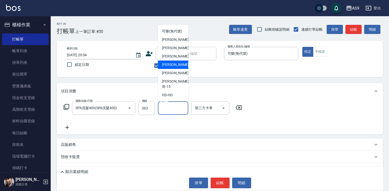
click at [178, 69] on div "戴佳慧 -12" at bounding box center [173, 65] width 30 height 8
type input "戴佳慧-12"
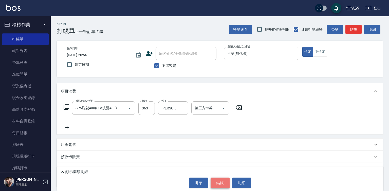
click at [219, 185] on button "結帳" at bounding box center [220, 183] width 19 height 11
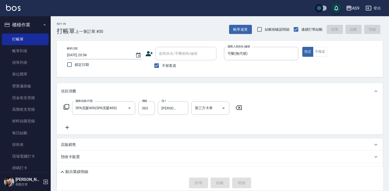
type input "2025/08/22 20:55"
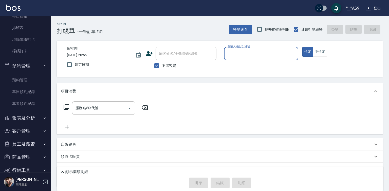
scroll to position [121, 0]
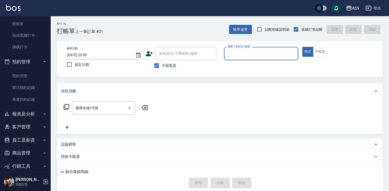
click at [36, 114] on button "報表及分析" at bounding box center [25, 113] width 47 height 13
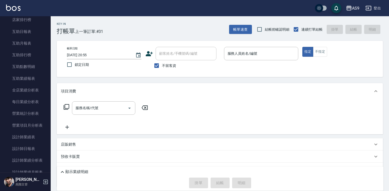
scroll to position [314, 0]
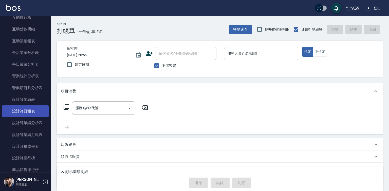
click at [31, 113] on link "設計師日報表" at bounding box center [25, 111] width 47 height 12
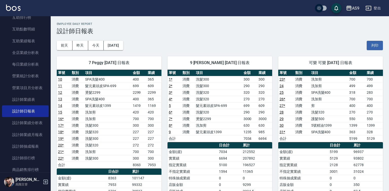
click at [60, 106] on link "14" at bounding box center [60, 106] width 4 height 4
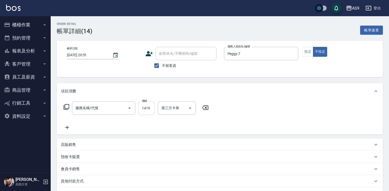
type input "[DATE] 20:51"
checkbox input "true"
type input "Peggy-7"
click at [145, 108] on input "1419" at bounding box center [146, 108] width 16 height 14
type input "髮元素頭皮1399(髮元素頭皮spa1399)"
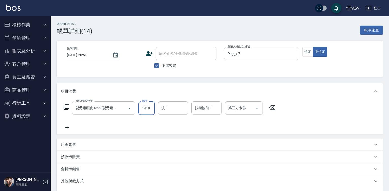
click at [145, 108] on input "1419" at bounding box center [146, 108] width 16 height 14
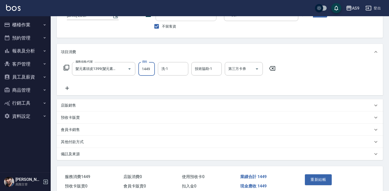
scroll to position [63, 0]
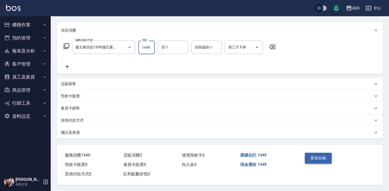
type input "1449"
click at [313, 156] on button "重新結帳" at bounding box center [318, 158] width 27 height 11
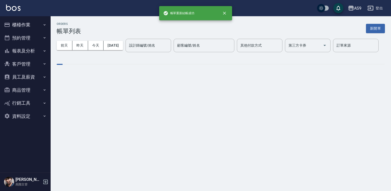
click at [25, 51] on button "報表及分析" at bounding box center [25, 50] width 47 height 13
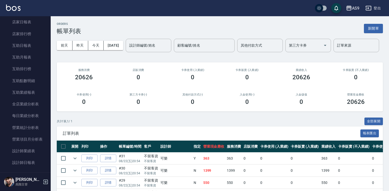
scroll to position [127, 0]
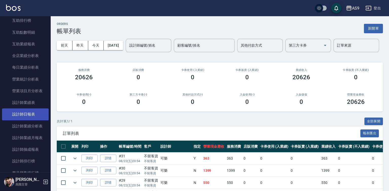
click at [25, 116] on link "設計師日報表" at bounding box center [25, 114] width 47 height 12
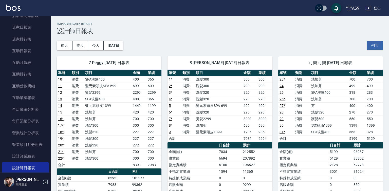
scroll to position [37, 0]
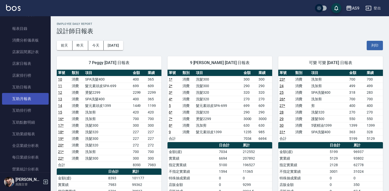
click at [27, 100] on link "互助月報表" at bounding box center [25, 99] width 47 height 12
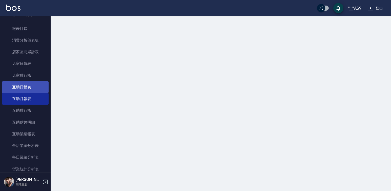
click at [30, 85] on link "互助日報表" at bounding box center [25, 87] width 47 height 12
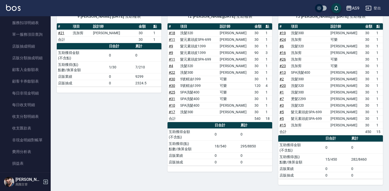
scroll to position [366, 0]
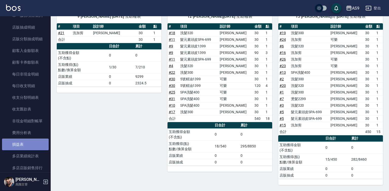
click at [27, 145] on link "損益表" at bounding box center [25, 145] width 47 height 12
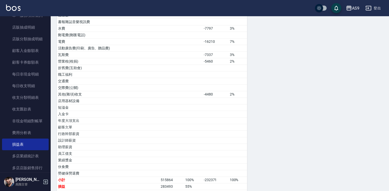
scroll to position [262, 0]
